Goal: Navigation & Orientation: Find specific page/section

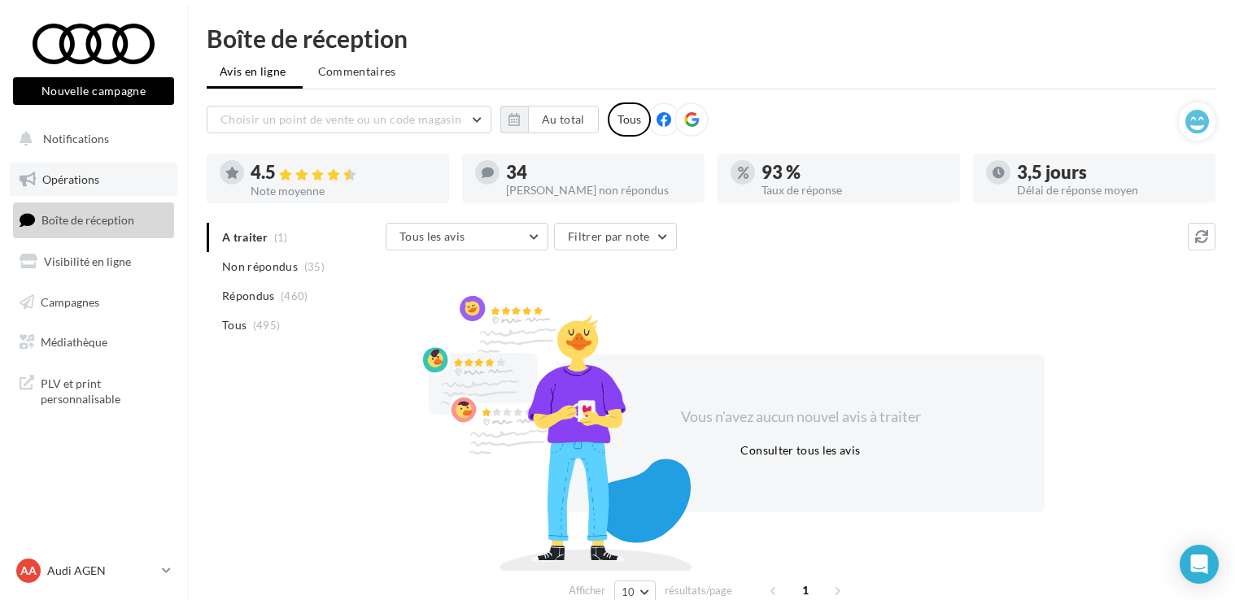
scroll to position [78, 0]
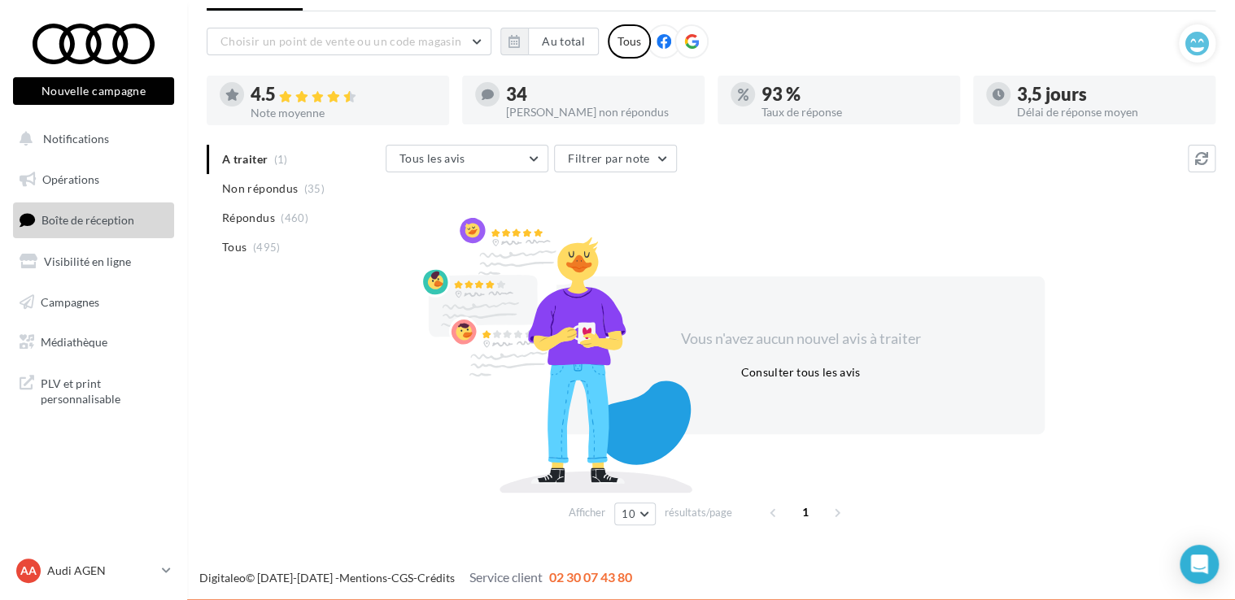
click at [112, 226] on span "Boîte de réception" at bounding box center [87, 220] width 93 height 14
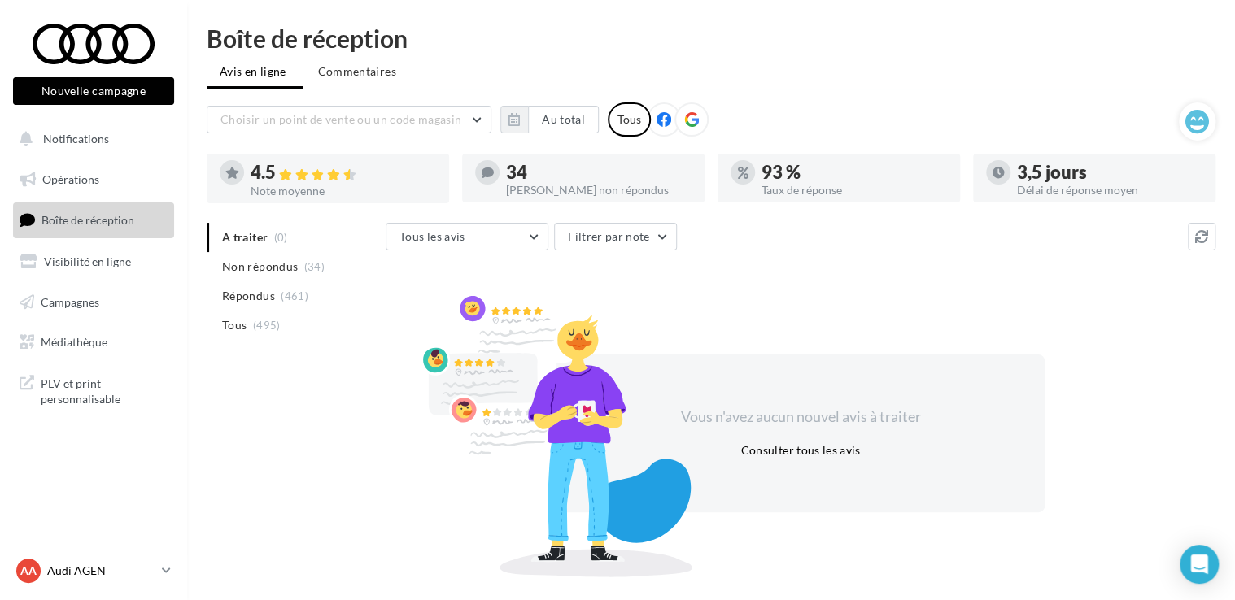
click at [97, 560] on div "AA Audi AGEN audi-agen-lab" at bounding box center [85, 571] width 139 height 24
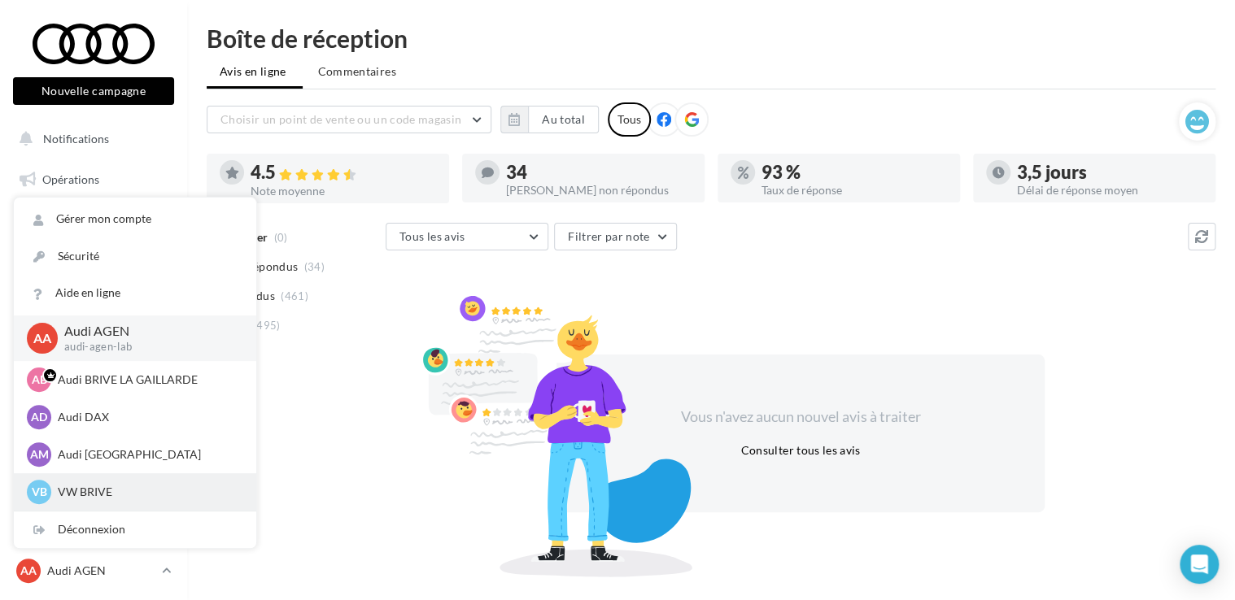
click at [129, 491] on p "VW BRIVE" at bounding box center [147, 492] width 179 height 16
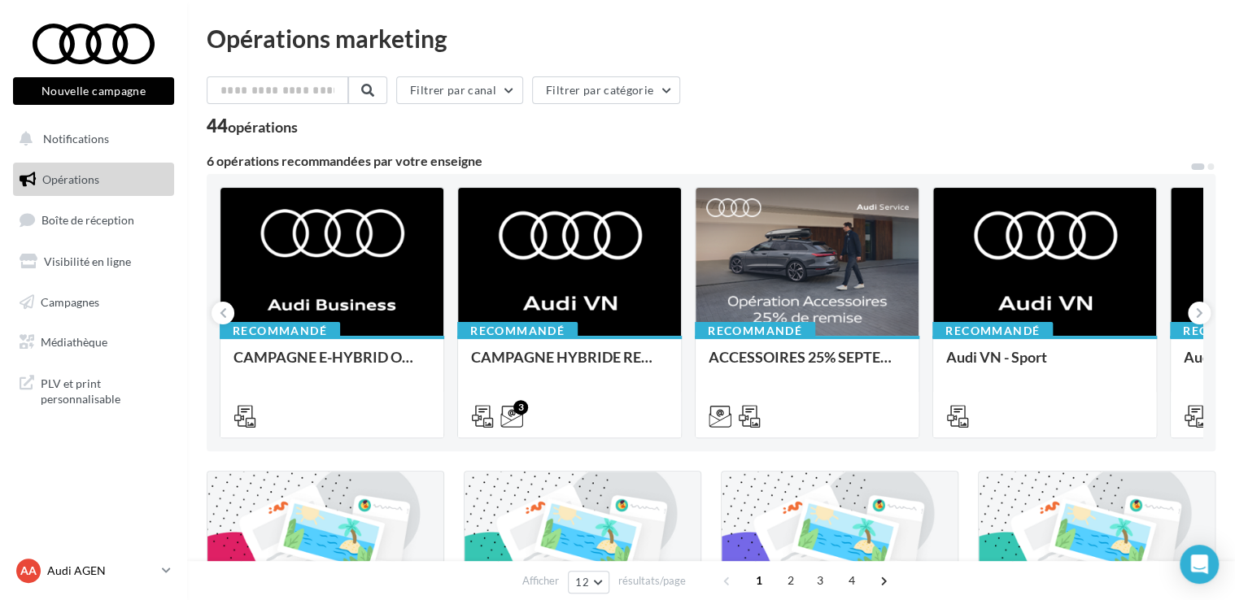
click at [107, 565] on p "Audi AGEN" at bounding box center [101, 571] width 108 height 16
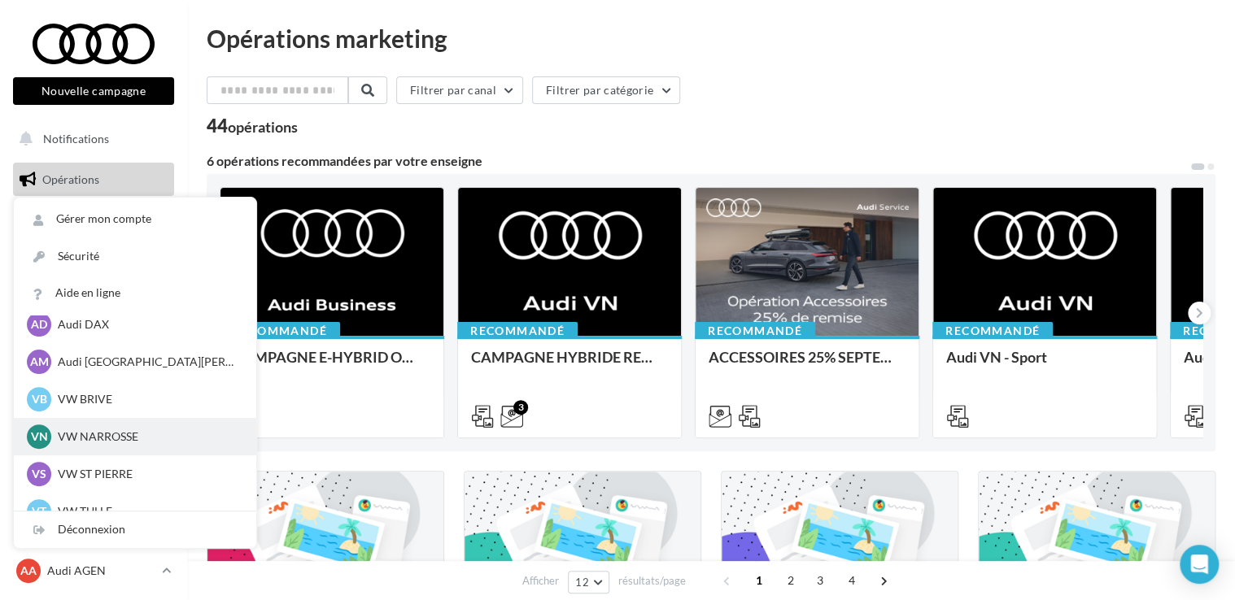
scroll to position [112, 0]
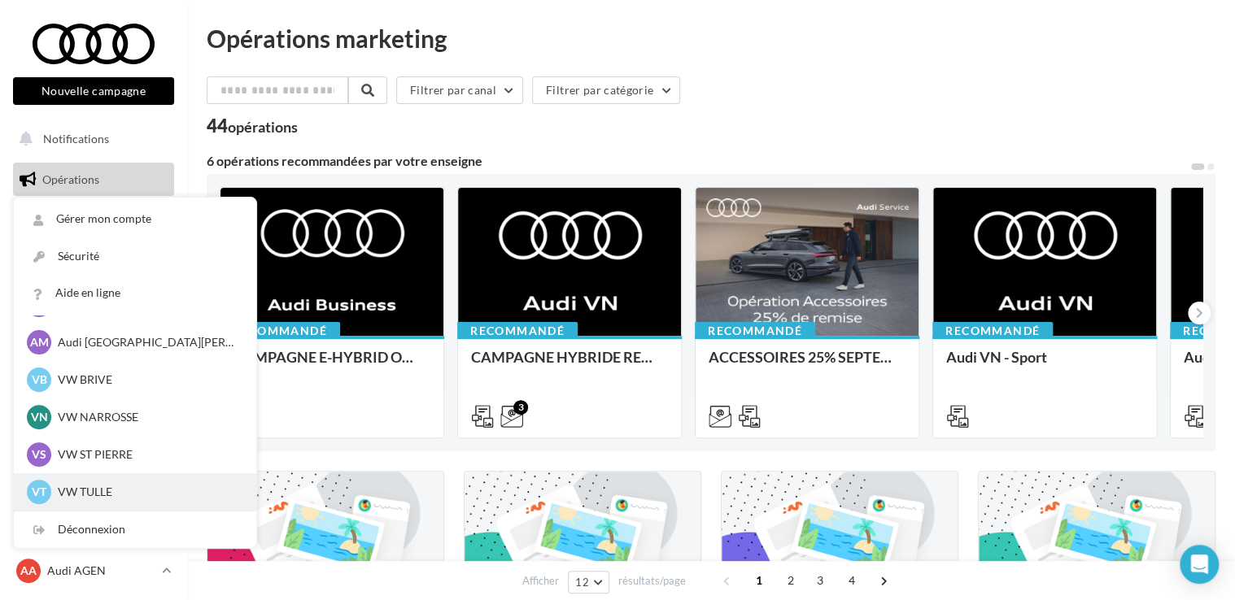
click at [104, 488] on p "VW TULLE" at bounding box center [147, 492] width 179 height 16
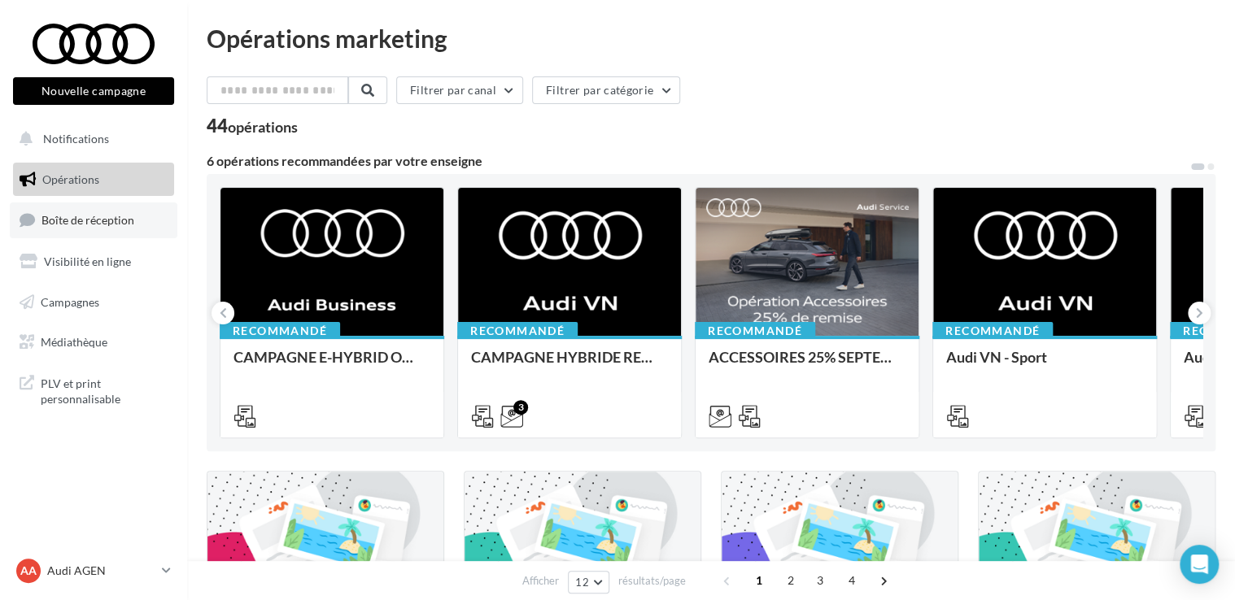
click at [85, 221] on span "Boîte de réception" at bounding box center [87, 220] width 93 height 14
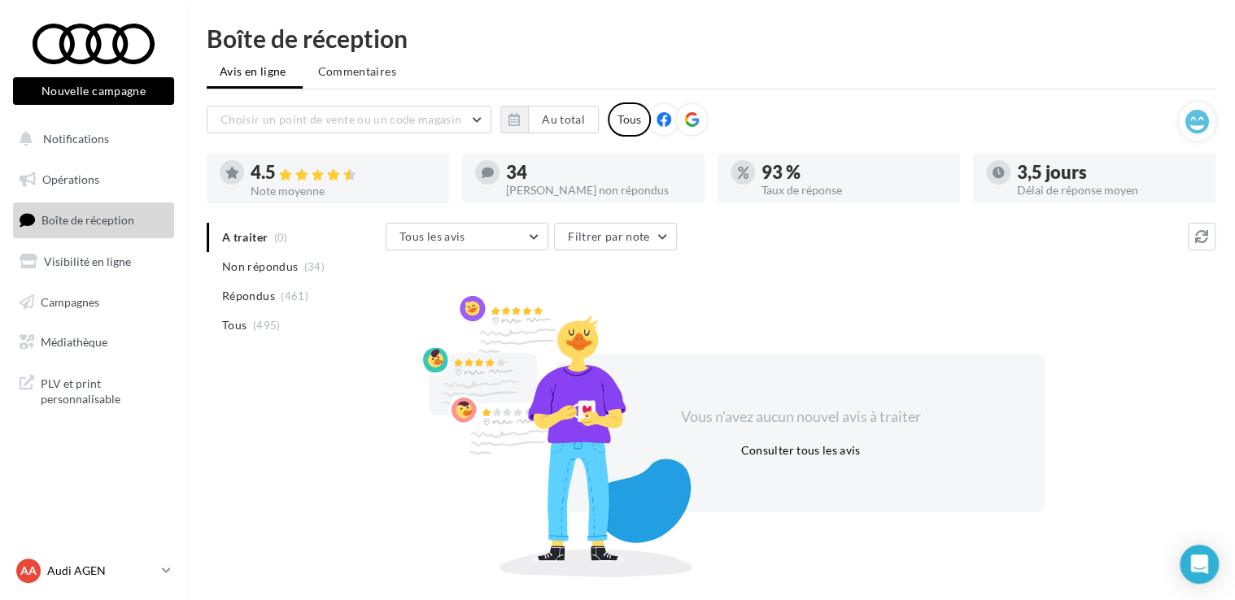
click at [156, 568] on link "AA Audi AGEN audi-agen-lab" at bounding box center [93, 570] width 161 height 31
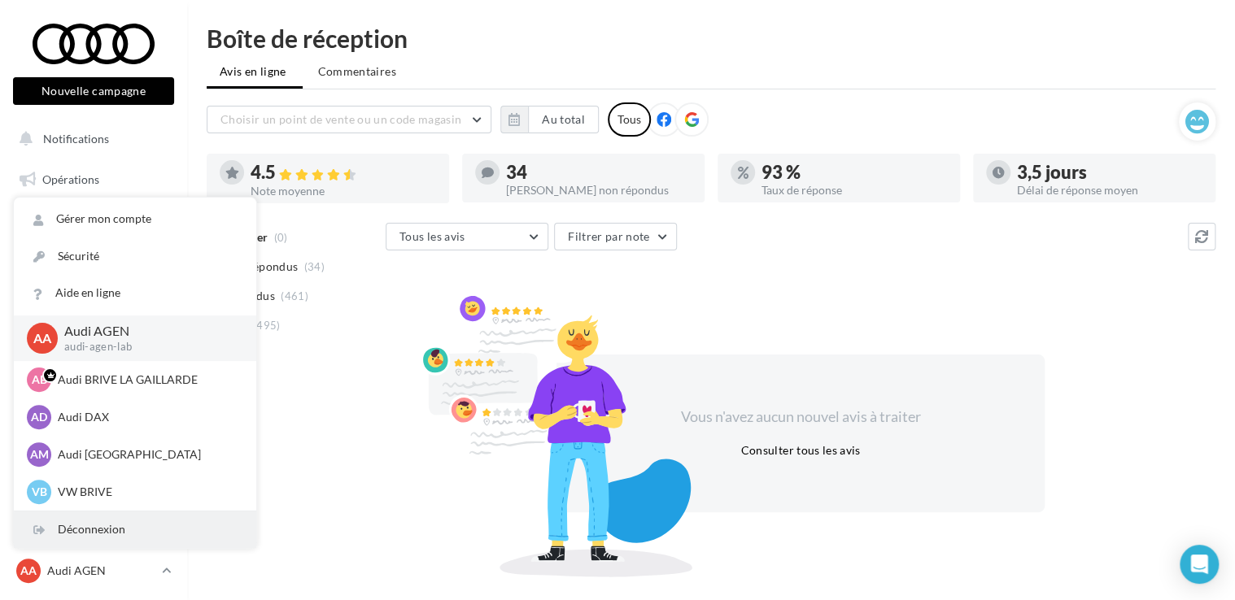
click at [120, 532] on div "Déconnexion" at bounding box center [135, 530] width 242 height 37
